Goal: Task Accomplishment & Management: Manage account settings

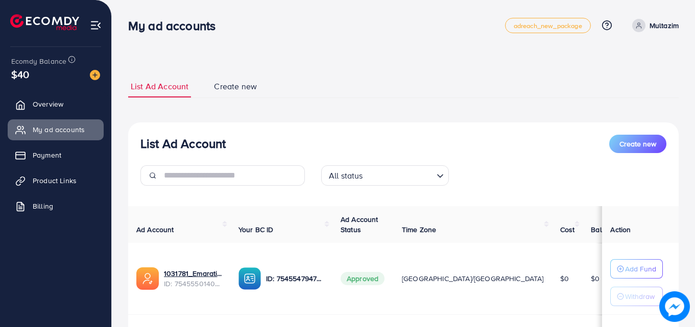
scroll to position [133, 0]
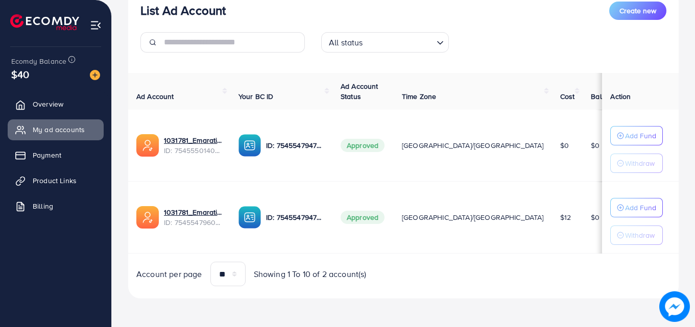
drag, startPoint x: 0, startPoint y: 0, endPoint x: 346, endPoint y: 181, distance: 390.9
click at [333, 182] on td "ID: 7545547947770052616" at bounding box center [281, 218] width 102 height 72
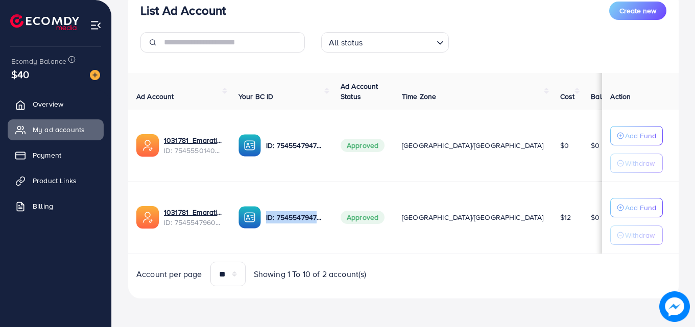
click at [333, 182] on td "ID: 7545547947770052616" at bounding box center [281, 218] width 102 height 72
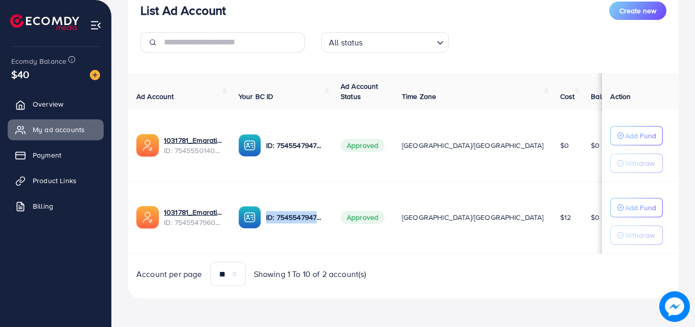
click at [333, 182] on td "ID: 7545547947770052616" at bounding box center [281, 218] width 102 height 72
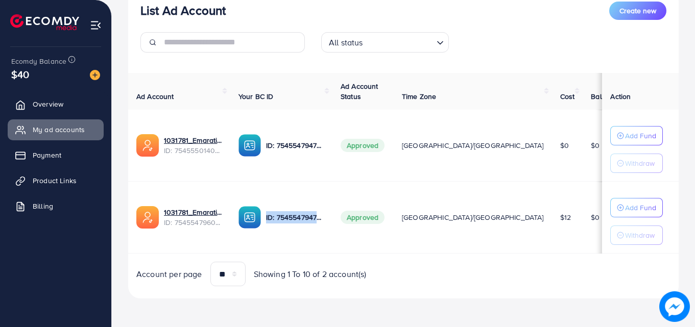
click at [333, 182] on td "ID: 7545547947770052616" at bounding box center [281, 218] width 102 height 72
click at [333, 183] on td "ID: 7545547947770052616" at bounding box center [281, 218] width 102 height 72
click at [333, 182] on td "ID: 7545547947770052616" at bounding box center [281, 218] width 102 height 72
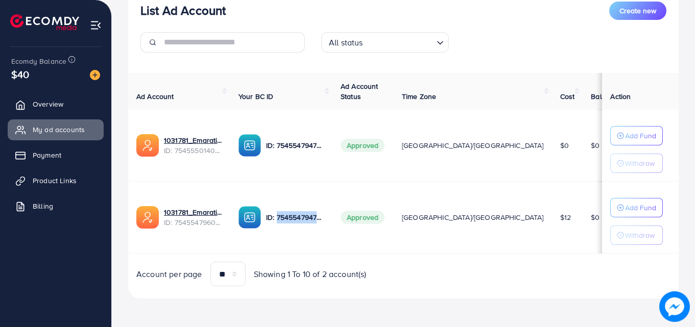
click at [333, 182] on td "ID: 7545547947770052616" at bounding box center [281, 218] width 102 height 72
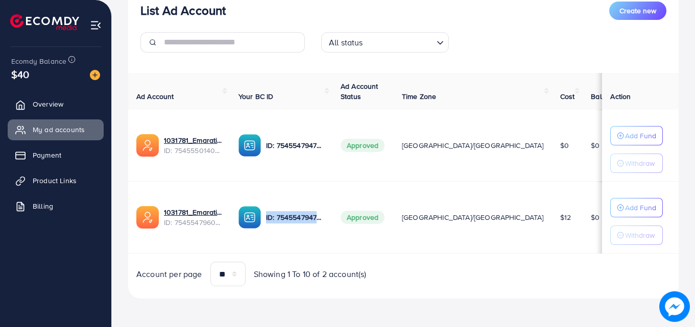
click at [333, 182] on td "ID: 7545547947770052616" at bounding box center [281, 218] width 102 height 72
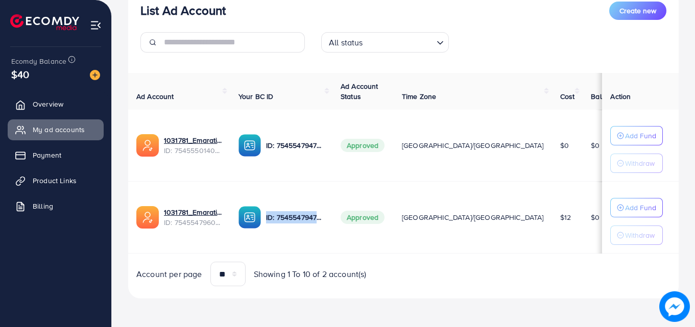
click at [333, 182] on td "ID: 7545547947770052616" at bounding box center [281, 218] width 102 height 72
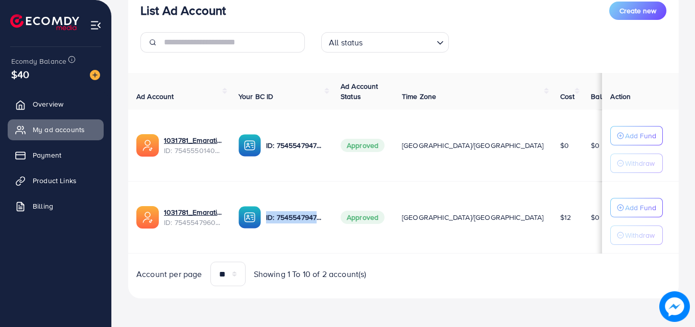
click at [333, 182] on td "ID: 7545547947770052616" at bounding box center [281, 218] width 102 height 72
click at [333, 183] on td "ID: 7545547947770052616" at bounding box center [281, 218] width 102 height 72
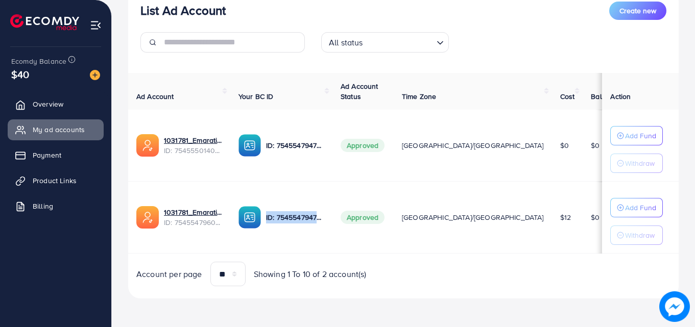
drag, startPoint x: 296, startPoint y: 237, endPoint x: 334, endPoint y: 182, distance: 66.0
click at [333, 182] on td "ID: 7545547947770052616" at bounding box center [281, 218] width 102 height 72
drag, startPoint x: 334, startPoint y: 182, endPoint x: 317, endPoint y: 184, distance: 16.4
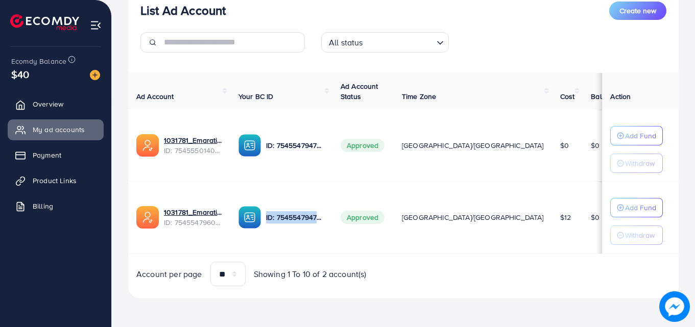
click at [317, 184] on td "ID: 7545547947770052616" at bounding box center [281, 218] width 102 height 72
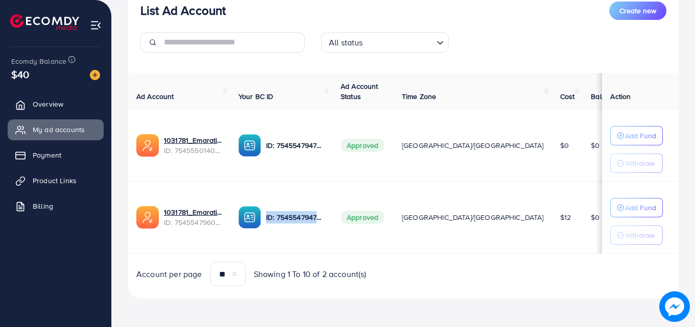
click at [317, 184] on td "ID: 7545547947770052616" at bounding box center [281, 218] width 102 height 72
click at [311, 126] on td "ID: 7545547947770052616" at bounding box center [281, 146] width 102 height 72
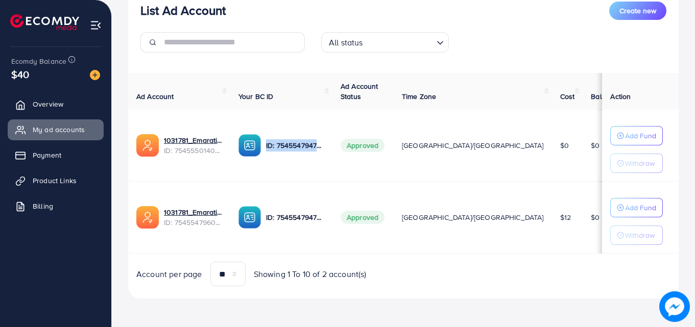
click at [311, 126] on td "ID: 7545547947770052616" at bounding box center [281, 146] width 102 height 72
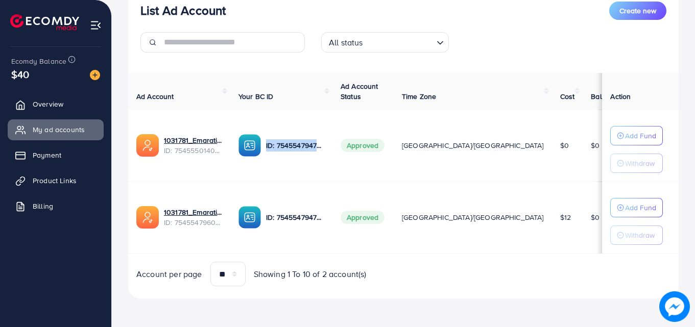
click at [311, 126] on td "ID: 7545547947770052616" at bounding box center [281, 146] width 102 height 72
drag, startPoint x: 311, startPoint y: 126, endPoint x: 237, endPoint y: 56, distance: 101.9
click at [226, 116] on tr "1031781_Emaratix 2_1756835320982 ID: 7545550140984410113 ID: 754554794777005261…" at bounding box center [415, 146] width 575 height 72
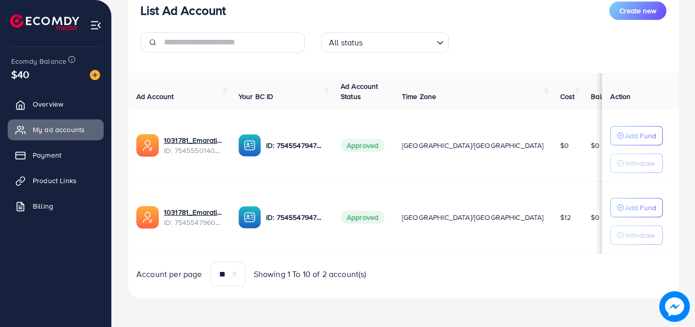
click at [237, 56] on div at bounding box center [222, 46] width 181 height 29
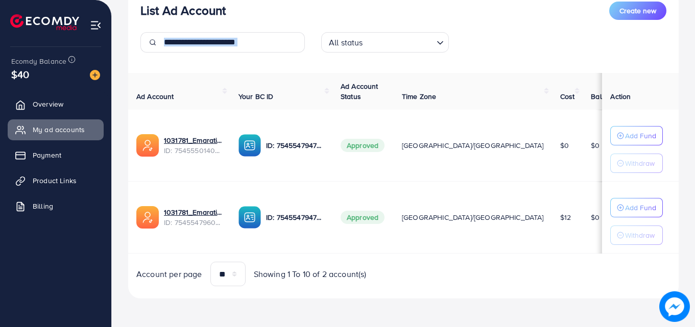
click at [237, 56] on div at bounding box center [222, 46] width 181 height 29
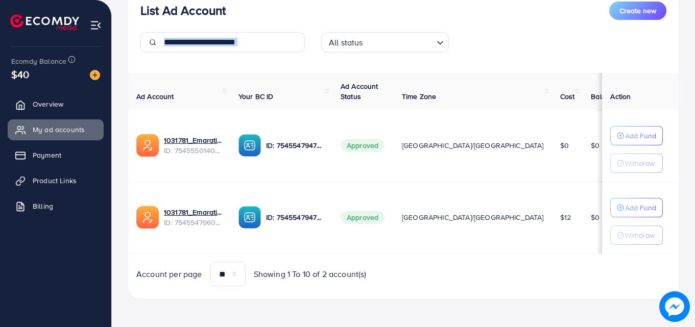
click at [237, 56] on div at bounding box center [222, 46] width 181 height 29
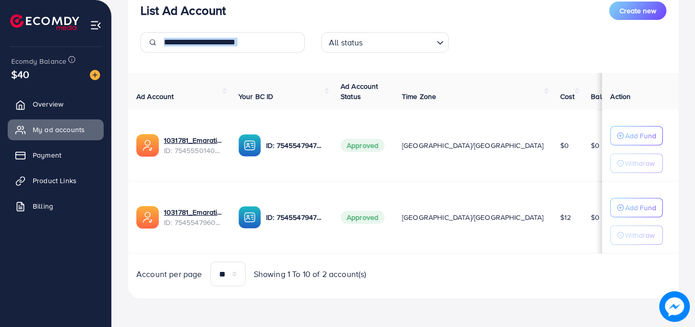
click at [237, 56] on div at bounding box center [222, 46] width 181 height 29
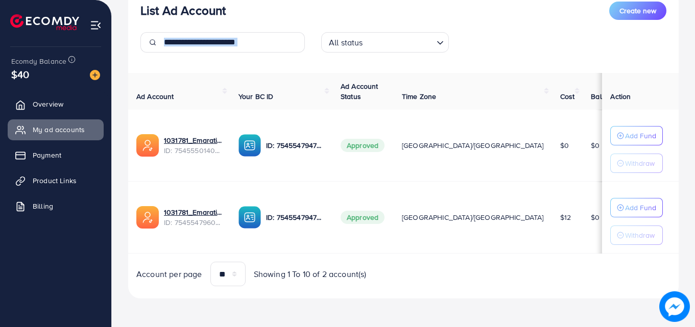
click at [237, 56] on div at bounding box center [222, 46] width 181 height 29
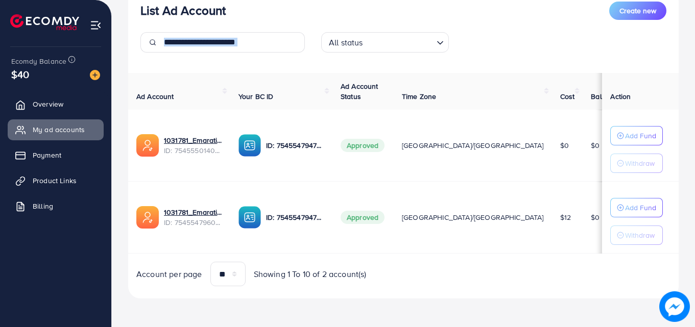
click at [237, 56] on div at bounding box center [222, 46] width 181 height 29
click at [236, 56] on div at bounding box center [222, 46] width 181 height 29
drag, startPoint x: 236, startPoint y: 56, endPoint x: 177, endPoint y: 67, distance: 59.7
click at [239, 56] on div at bounding box center [222, 46] width 181 height 29
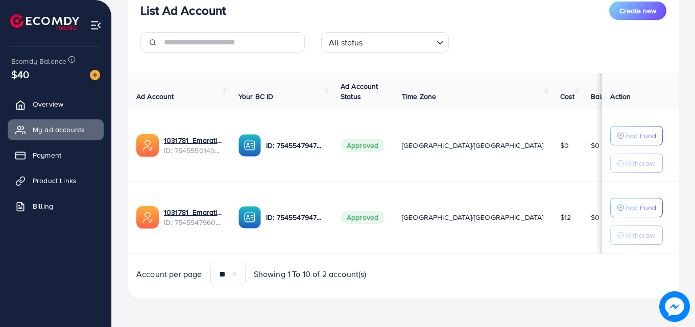
drag, startPoint x: 177, startPoint y: 67, endPoint x: 281, endPoint y: 49, distance: 105.8
click at [281, 49] on div at bounding box center [222, 46] width 181 height 29
click at [281, 49] on input "text" at bounding box center [234, 42] width 141 height 20
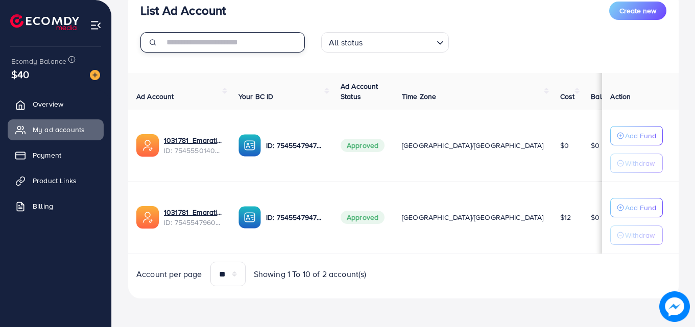
click at [281, 49] on input "text" at bounding box center [234, 42] width 141 height 20
drag, startPoint x: 281, startPoint y: 49, endPoint x: 280, endPoint y: 146, distance: 97.6
click at [277, 138] on div "List Ad Account Create new All status Loading... Ad Account Your BC ID Ad Accou…" at bounding box center [403, 144] width 551 height 310
click at [321, 111] on td "ID: 7545547947770052616" at bounding box center [281, 146] width 102 height 72
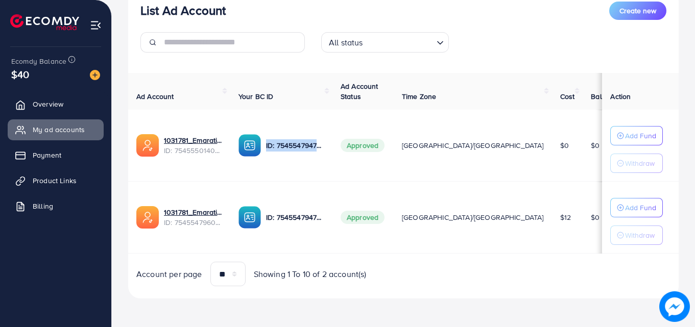
drag, startPoint x: 321, startPoint y: 111, endPoint x: 202, endPoint y: 161, distance: 129.1
click at [279, 171] on td "ID: 7545547947770052616" at bounding box center [281, 146] width 102 height 72
click at [202, 161] on tbody "1031781_Emaratix 2_1756835320982 ID: 7545550140984410113 ID: 754554794777005261…" at bounding box center [415, 182] width 575 height 144
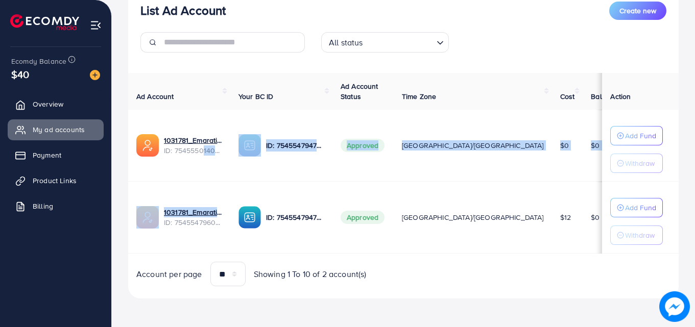
click at [219, 152] on span "ID: 7545550140984410113" at bounding box center [193, 151] width 58 height 10
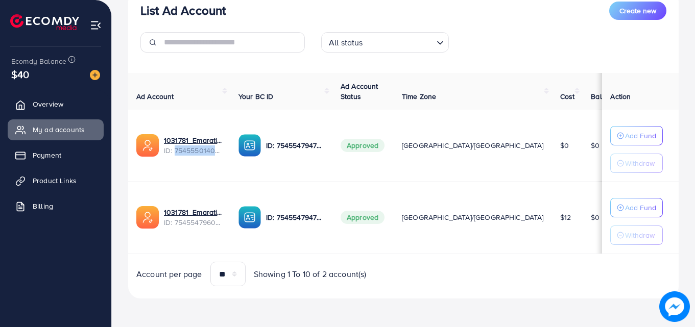
click at [219, 152] on span "ID: 7545550140984410113" at bounding box center [193, 151] width 58 height 10
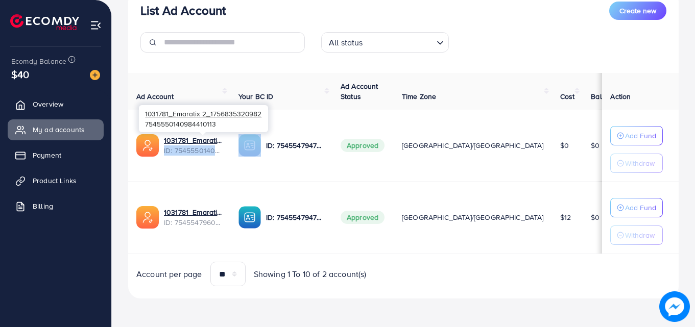
click at [219, 152] on span "ID: 7545550140984410113" at bounding box center [193, 151] width 58 height 10
click at [283, 108] on th "Your BC ID" at bounding box center [281, 91] width 102 height 37
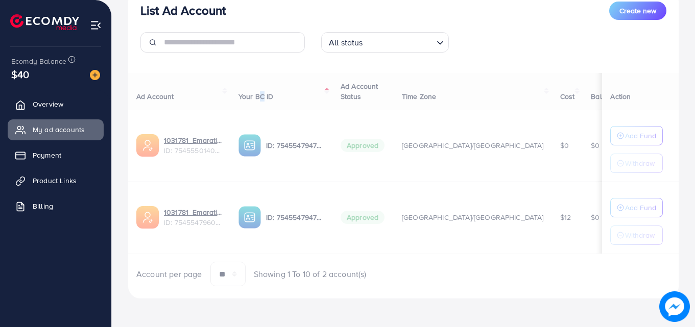
click at [283, 108] on div "Ad Account Your BC ID Ad Account Status Time Zone Cost Balance Action 1031781_E…" at bounding box center [403, 180] width 551 height 214
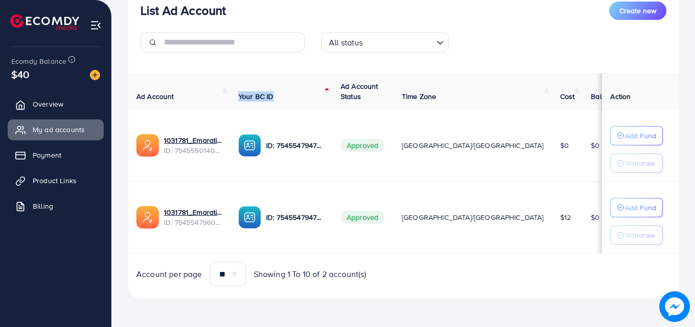
click at [283, 108] on th "Your BC ID" at bounding box center [281, 91] width 102 height 37
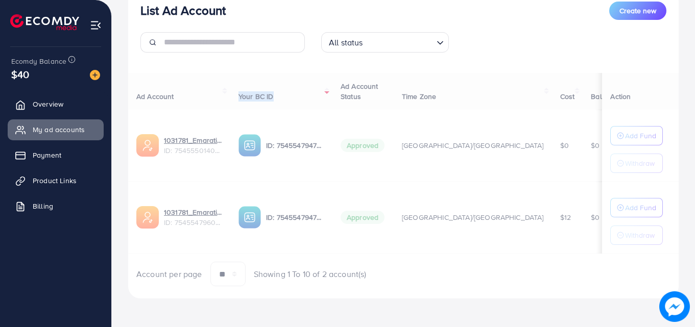
click at [283, 108] on div "Ad Account Your BC ID Ad Account Status Time Zone Cost Balance Action 1031781_E…" at bounding box center [403, 180] width 551 height 214
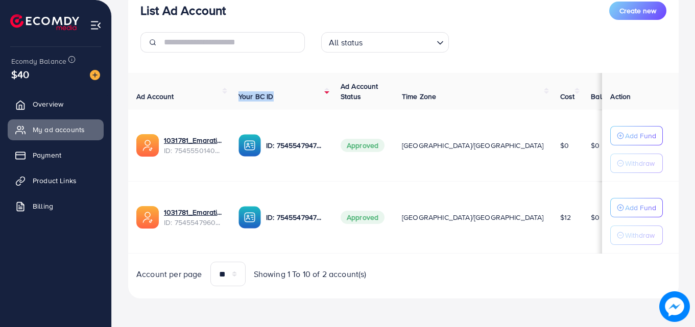
click at [283, 108] on th "Your BC ID" at bounding box center [281, 91] width 102 height 37
click at [283, 108] on div "Ad Account Your BC ID Ad Account Status Time Zone Cost Balance Action 1031781_E…" at bounding box center [403, 180] width 551 height 214
click at [283, 108] on th "Your BC ID" at bounding box center [281, 91] width 102 height 37
click at [283, 108] on div "Ad Account Your BC ID Ad Account Status Time Zone Cost Balance Action 1031781_E…" at bounding box center [403, 180] width 551 height 214
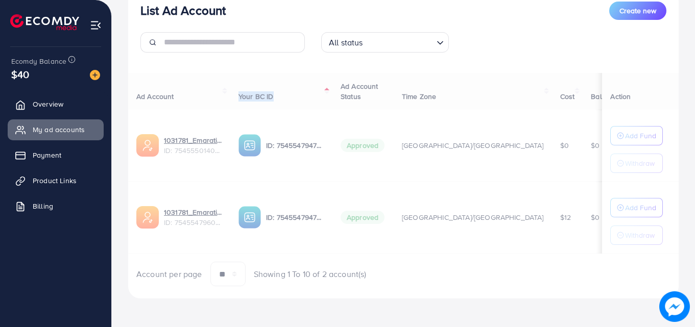
click at [283, 108] on div "Ad Account Your BC ID Ad Account Status Time Zone Cost Balance Action 1031781_E…" at bounding box center [403, 180] width 551 height 214
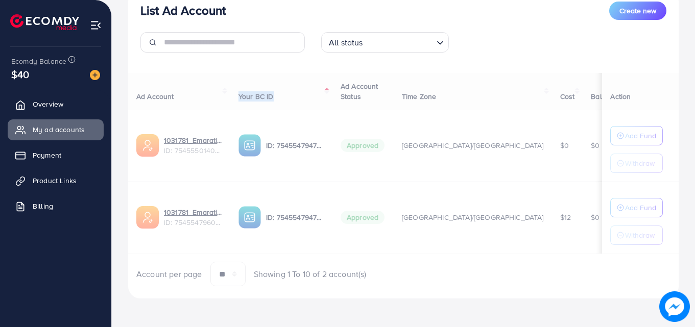
click at [283, 108] on div "Ad Account Your BC ID Ad Account Status Time Zone Cost Balance Action 1031781_E…" at bounding box center [403, 180] width 551 height 214
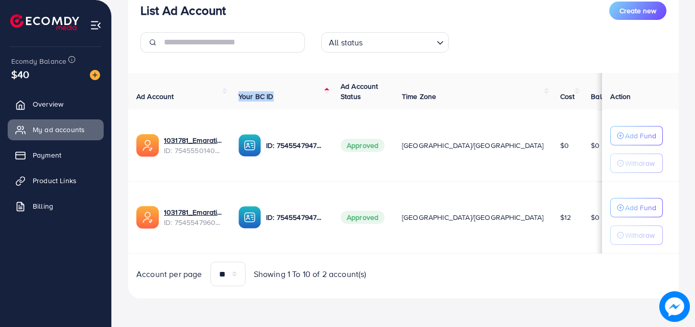
click at [283, 108] on th "Your BC ID" at bounding box center [281, 91] width 102 height 37
click at [283, 108] on div "Ad Account Your BC ID Ad Account Status Time Zone Cost Balance Action 1031781_E…" at bounding box center [403, 180] width 551 height 214
click at [283, 108] on th "Your BC ID" at bounding box center [281, 91] width 102 height 37
click at [283, 108] on div "Ad Account Your BC ID Ad Account Status Time Zone Cost Balance Action 1031781_E…" at bounding box center [403, 180] width 551 height 214
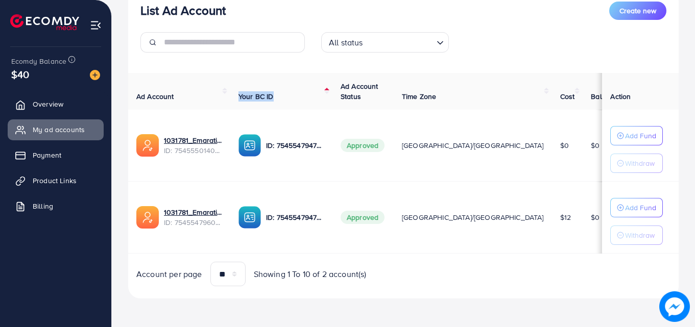
click at [283, 108] on div "Ad Account Your BC ID Ad Account Status Time Zone Cost Balance Action 1031781_E…" at bounding box center [403, 180] width 551 height 214
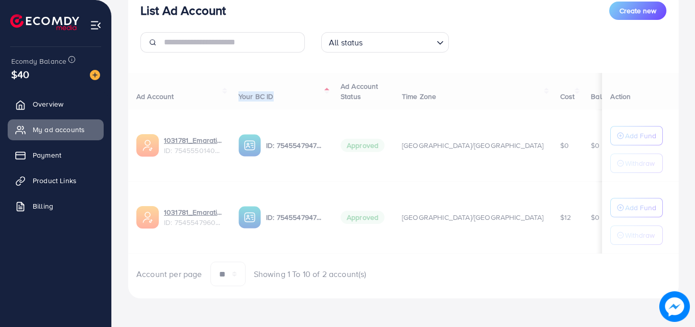
click at [283, 108] on div "Ad Account Your BC ID Ad Account Status Time Zone Cost Balance Action 1031781_E…" at bounding box center [403, 180] width 551 height 214
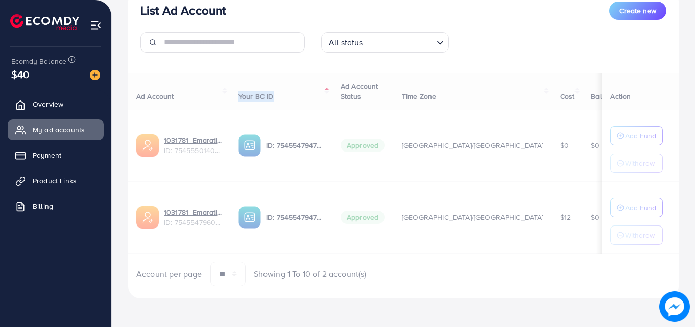
click at [283, 108] on div "Ad Account Your BC ID Ad Account Status Time Zone Cost Balance Action 1031781_E…" at bounding box center [403, 180] width 551 height 214
click at [283, 108] on th "Your BC ID" at bounding box center [281, 91] width 102 height 37
click at [283, 108] on div "Ad Account Your BC ID Ad Account Status Time Zone Cost Balance Action 1031781_E…" at bounding box center [403, 180] width 551 height 214
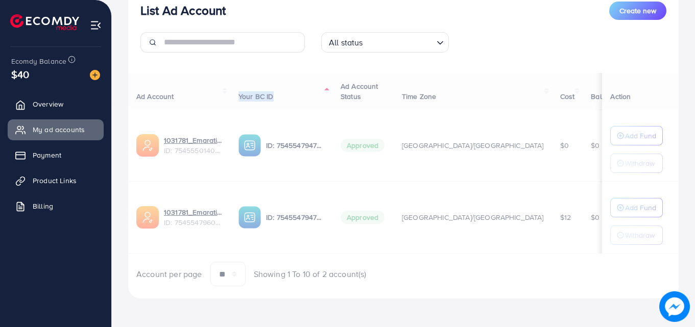
click at [283, 108] on div "Ad Account Your BC ID Ad Account Status Time Zone Cost Balance Action 1031781_E…" at bounding box center [403, 180] width 551 height 214
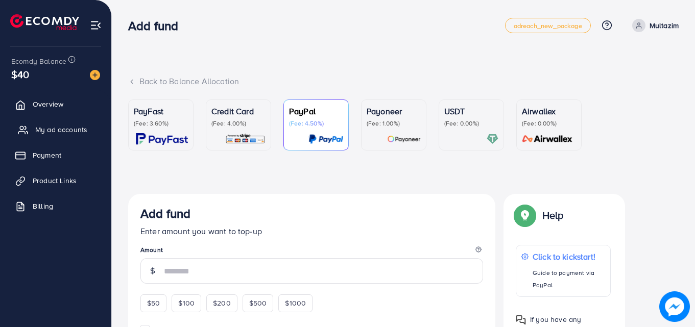
click at [88, 126] on link "My ad accounts" at bounding box center [56, 130] width 96 height 20
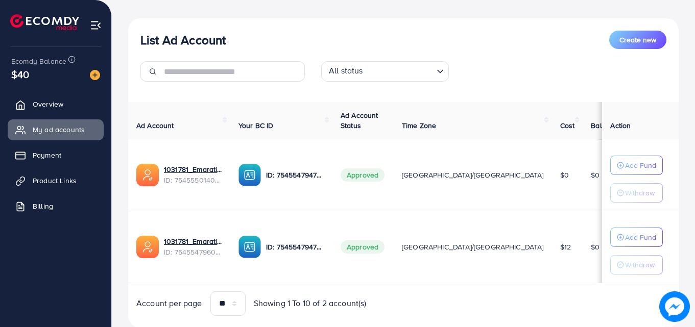
scroll to position [139, 0]
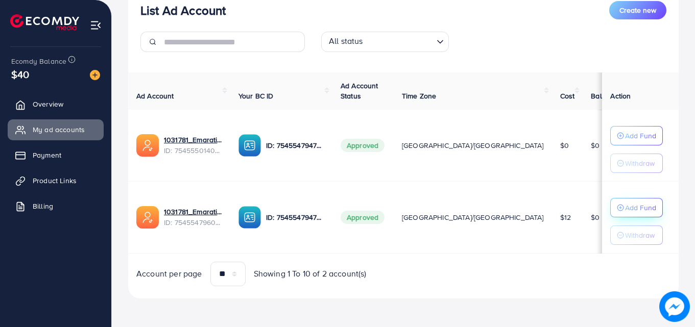
click at [625, 202] on p "Add Fund" at bounding box center [640, 208] width 31 height 12
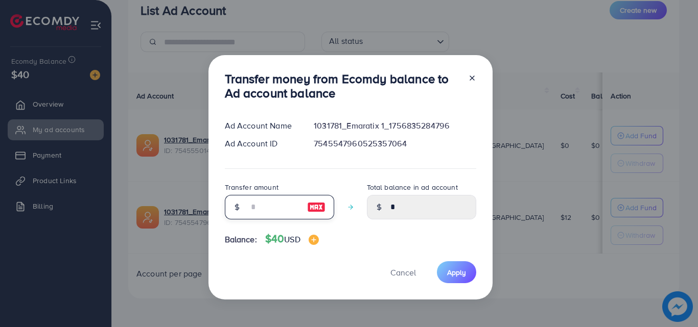
click at [261, 206] on input "number" at bounding box center [273, 207] width 51 height 25
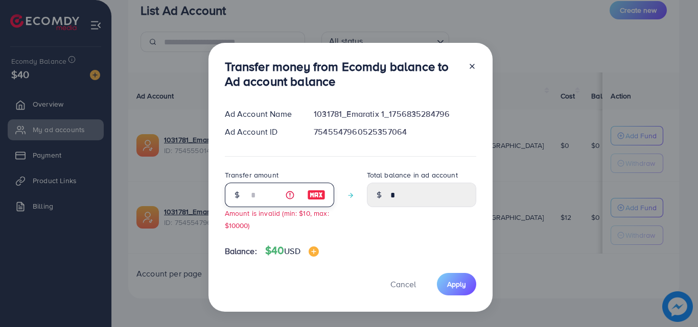
type input "*"
type input "****"
type input "**"
type input "*****"
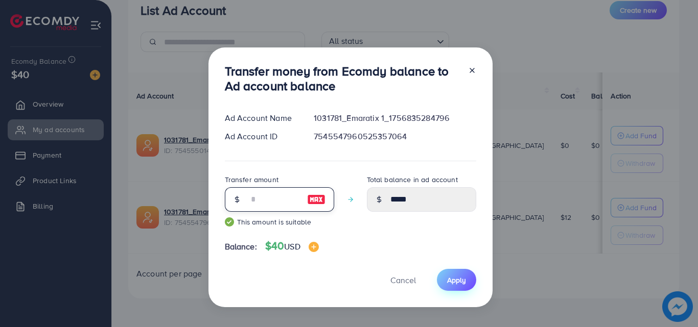
type input "**"
click at [448, 276] on span "Apply" at bounding box center [456, 280] width 19 height 10
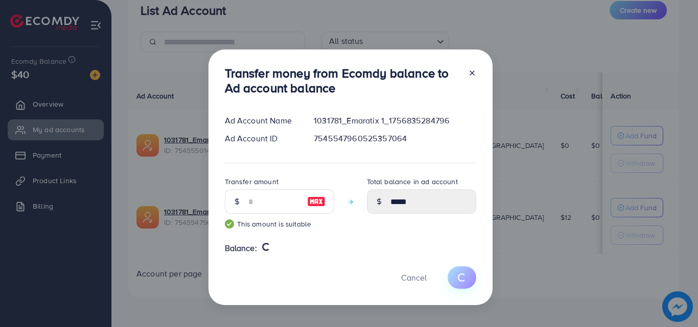
type input "*"
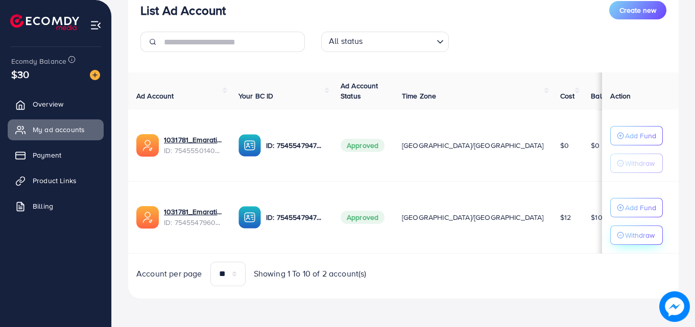
click at [631, 232] on p "Withdraw" at bounding box center [640, 235] width 30 height 12
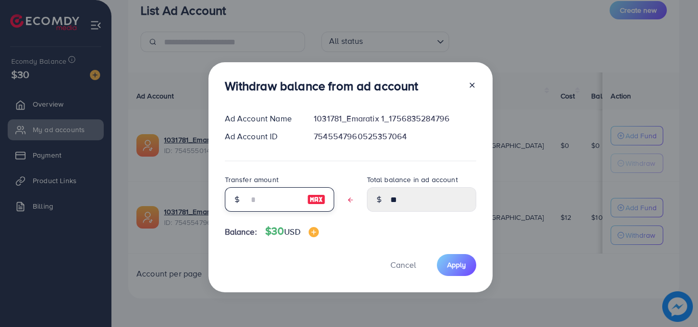
click at [266, 198] on input "text" at bounding box center [273, 199] width 51 height 25
type input "*"
type input "****"
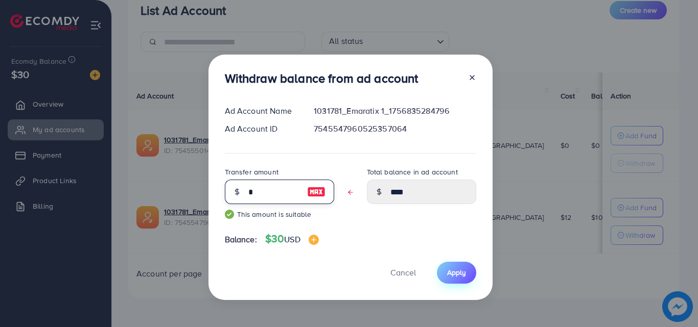
type input "*"
click at [445, 272] on button "Apply" at bounding box center [456, 273] width 39 height 22
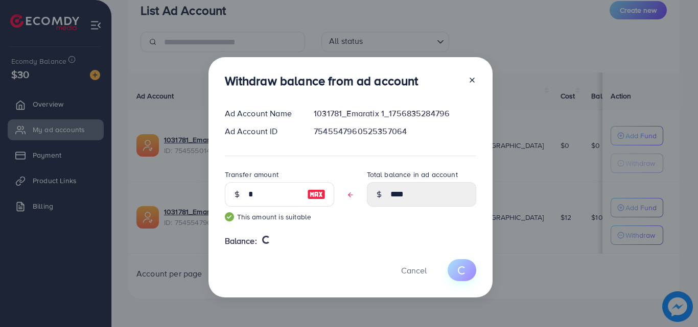
type input "**"
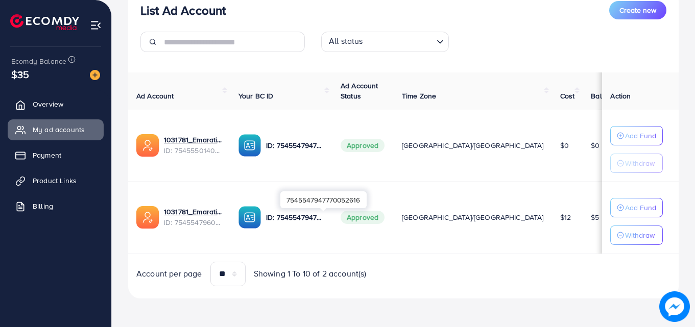
click at [324, 218] on p "ID: 7545547947770052616" at bounding box center [295, 217] width 58 height 12
click at [336, 202] on div "7545547947770052616" at bounding box center [323, 200] width 86 height 17
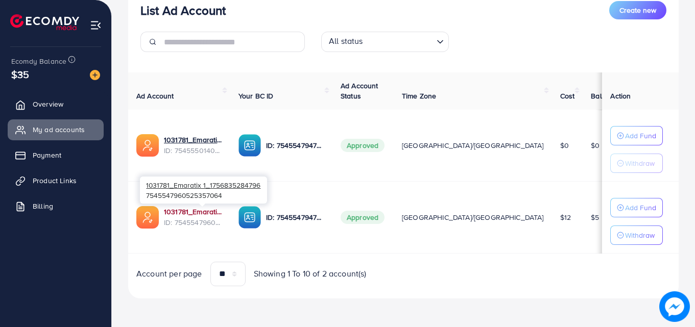
click at [222, 214] on link "1031781_Emaratix 1_1756835284796" at bounding box center [193, 212] width 58 height 10
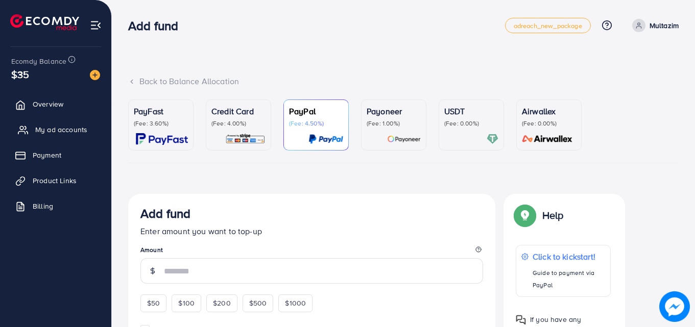
click at [57, 131] on span "My ad accounts" at bounding box center [61, 130] width 52 height 10
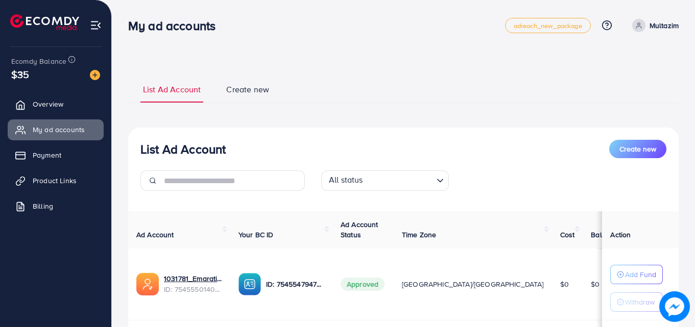
click at [259, 265] on td "ID: 7545547947770052616" at bounding box center [281, 285] width 102 height 72
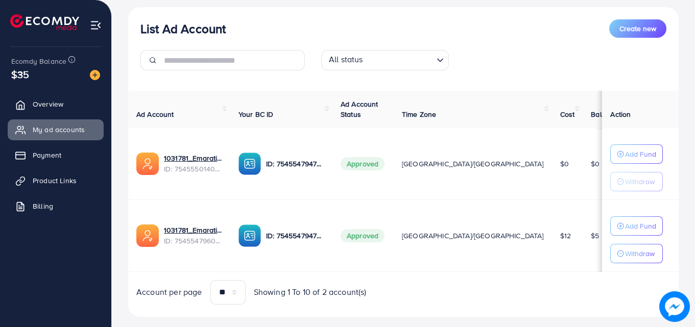
scroll to position [139, 0]
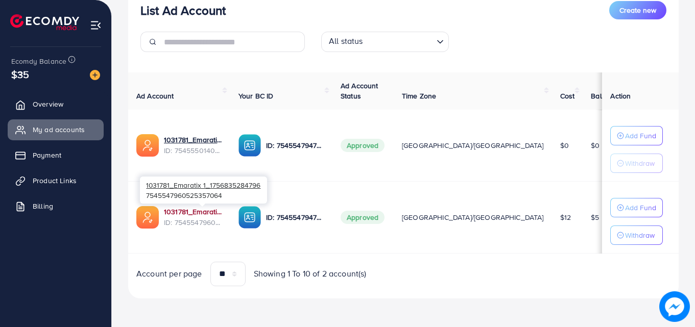
click at [220, 212] on link "1031781_Emaratix 1_1756835284796" at bounding box center [193, 212] width 58 height 10
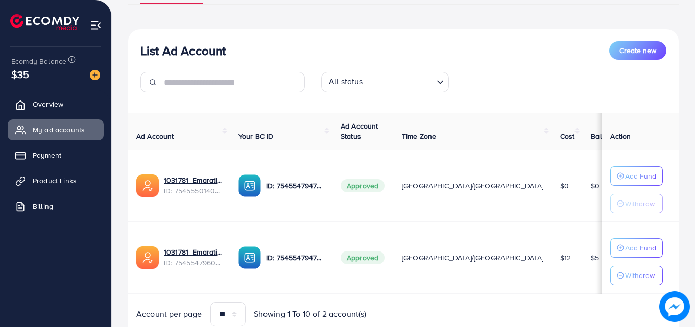
scroll to position [139, 0]
